Goal: Book appointment/travel/reservation

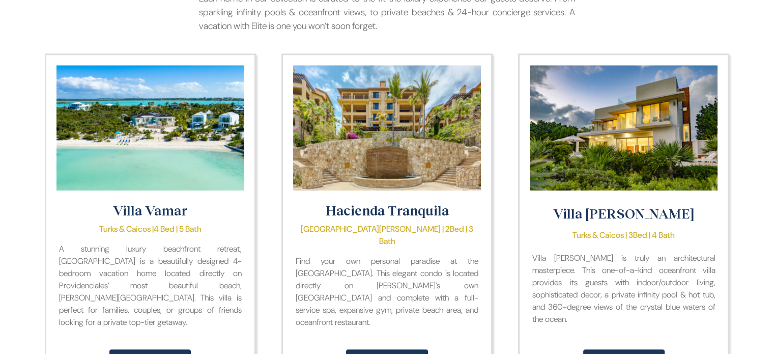
scroll to position [967, 0]
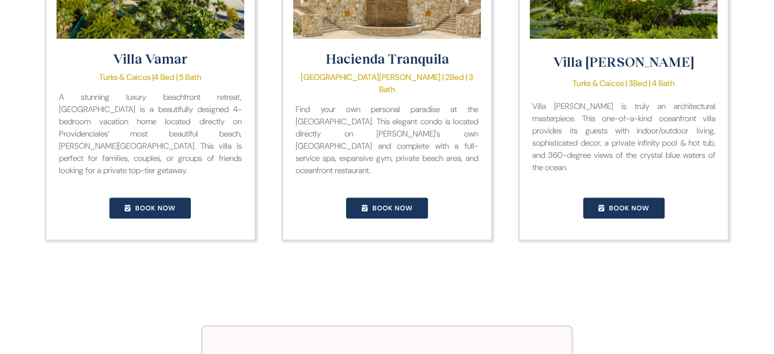
scroll to position [1119, 0]
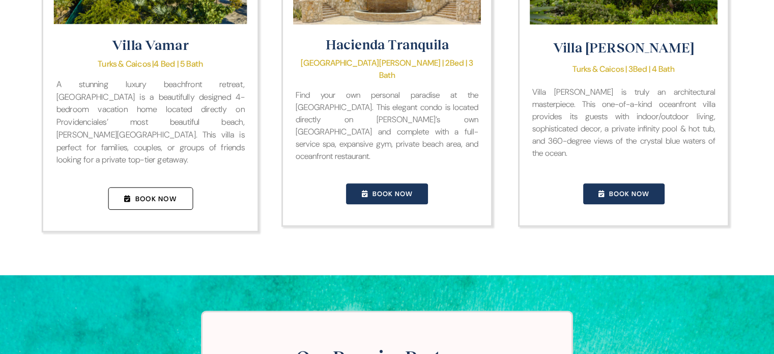
click at [176, 190] on link "Book Now" at bounding box center [150, 198] width 85 height 22
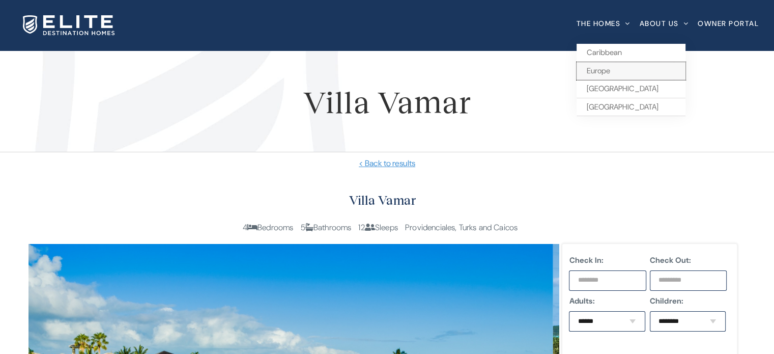
click at [587, 68] on span "Europe" at bounding box center [598, 71] width 23 height 10
